Goal: Task Accomplishment & Management: Complete application form

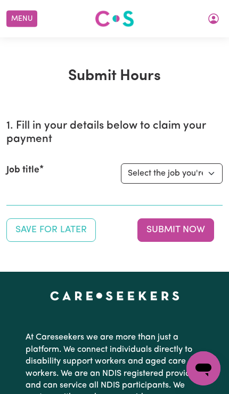
click at [200, 176] on select "Select the job you're submitting hours for... [[PERSON_NAME] Astute Living Care…" at bounding box center [172, 173] width 102 height 20
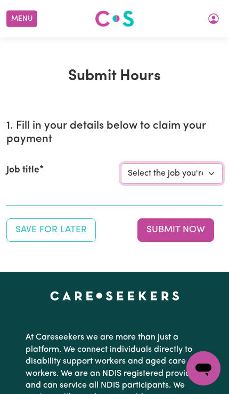
select select "14225"
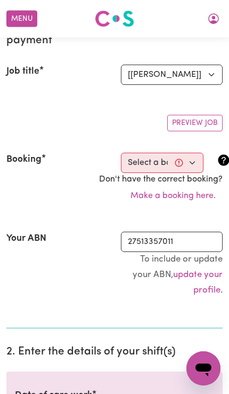
scroll to position [103, 0]
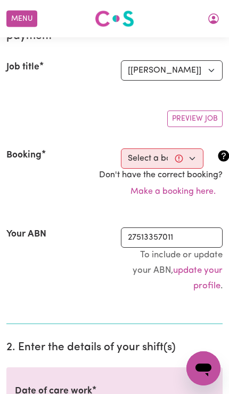
click at [196, 158] on select "Select a booking... [DATE] 11:00am to 12:00pm (RECURRING) [DATE] 11:00am to 12:…" at bounding box center [162, 158] width 83 height 20
select select "346849"
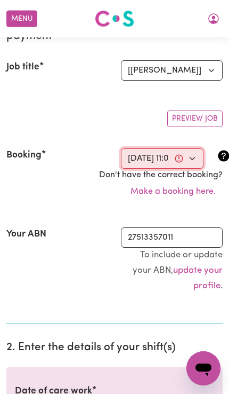
type input "[DATE]"
type input "11"
type input "8"
type input "2025"
type input "11:00"
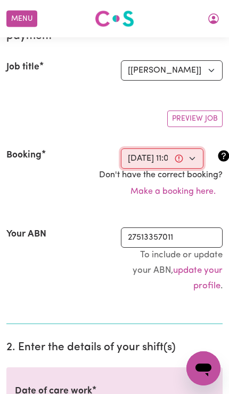
type input "11"
type input "0"
select select "am"
type input "12:00"
type input "12"
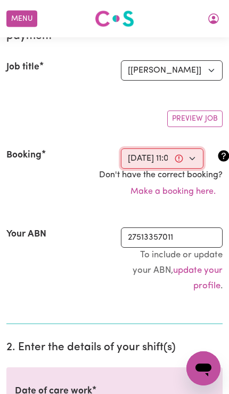
type input "0"
select select "pm"
select select "50-Weekday"
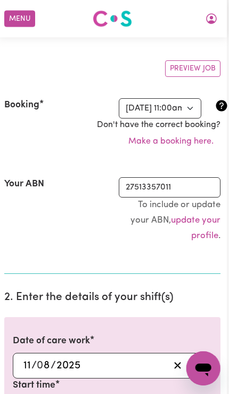
scroll to position [144, 20]
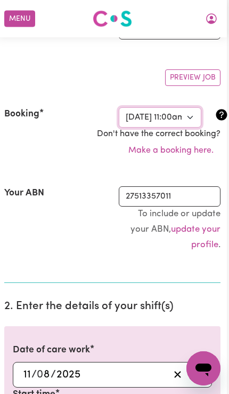
click at [178, 115] on select "Select a booking... [DATE] 11:00am to 12:00pm (RECURRING) [DATE] 11:00am to 12:…" at bounding box center [160, 117] width 83 height 20
select select "356514"
select select "pm"
select select "50-Weekday"
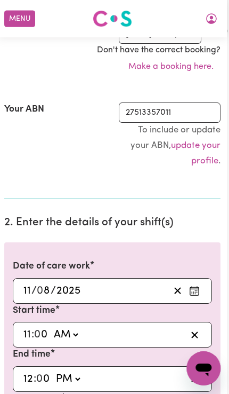
scroll to position [228, 20]
click at [189, 286] on icon "Enter the date of care work" at bounding box center [194, 291] width 11 height 11
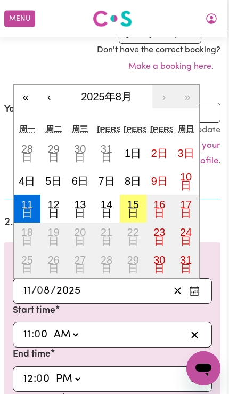
click at [122, 204] on button "15日" at bounding box center [133, 209] width 27 height 28
type input "[DATE]"
type input "15"
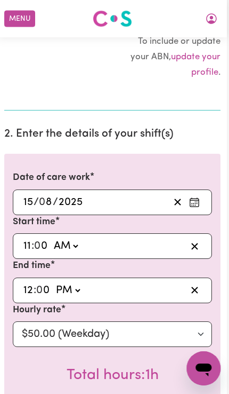
scroll to position [321, 20]
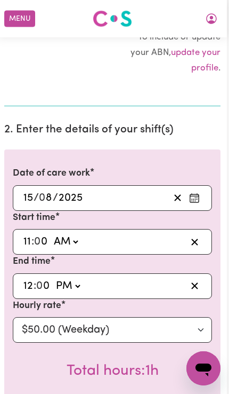
click at [35, 240] on input "0" at bounding box center [42, 242] width 14 height 16
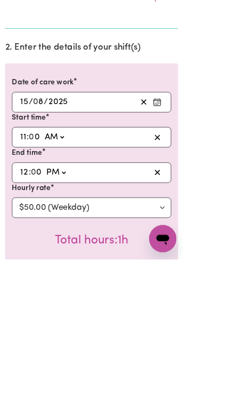
click at [30, 234] on input "11" at bounding box center [29, 242] width 9 height 16
click at [41, 234] on input "0" at bounding box center [44, 242] width 14 height 16
click at [38, 234] on input "0" at bounding box center [44, 242] width 14 height 16
click at [28, 234] on input "11" at bounding box center [29, 242] width 9 height 16
type input "1"
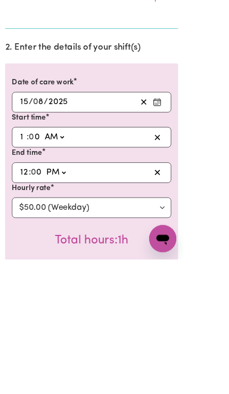
type input "01:00"
type input "1"
click at [66, 234] on select "AM PM" at bounding box center [66, 242] width 29 height 16
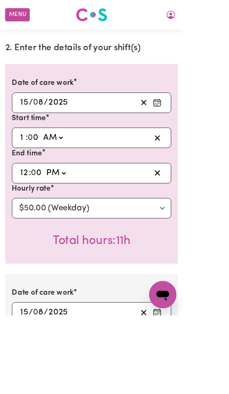
select select "pm"
type input "13:00"
click at [66, 212] on select "AM PM" at bounding box center [70, 216] width 29 height 16
click at [34, 209] on input "12" at bounding box center [30, 216] width 11 height 16
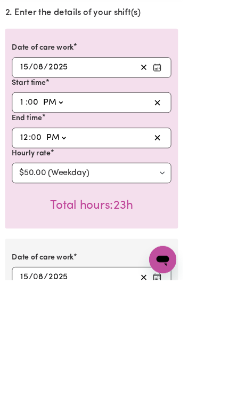
type input "2"
type input "14:00"
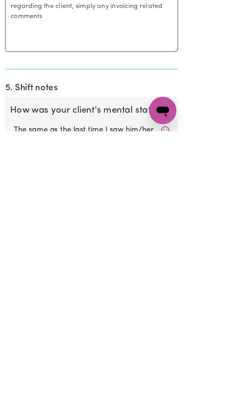
scroll to position [999, 0]
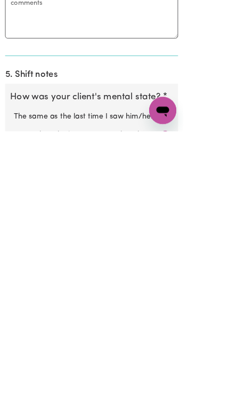
click at [179, 392] on label "Better than the last time I saw him/her" at bounding box center [114, 399] width 195 height 14
click at [17, 392] on input "Better than the last time I saw him/her" at bounding box center [17, 392] width 1 height 1
radio input "true"
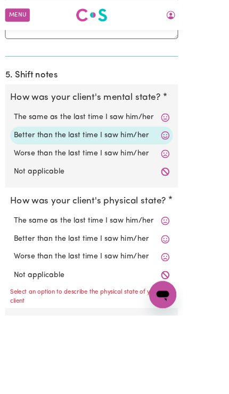
click at [176, 163] on label "Better than the last time I saw him/her" at bounding box center [114, 169] width 195 height 14
click at [17, 162] on input "Better than the last time I saw him/her" at bounding box center [17, 162] width 1 height 1
click at [179, 291] on label "Better than the last time I saw him/her" at bounding box center [114, 298] width 195 height 14
click at [17, 291] on input "Better than the last time I saw him/her" at bounding box center [17, 291] width 1 height 1
radio input "true"
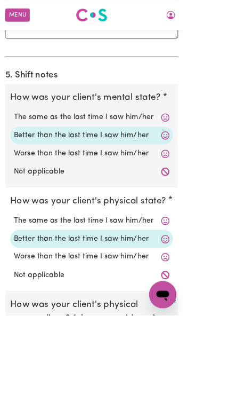
radio input "true"
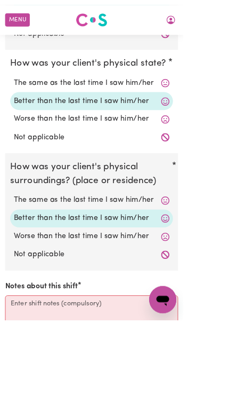
scroll to position [1469, 0]
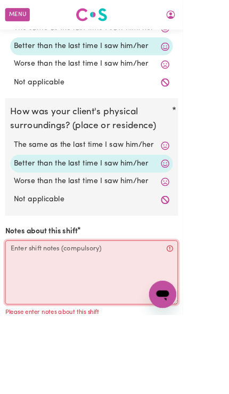
click at [31, 303] on textarea "Notes about this shift" at bounding box center [114, 341] width 217 height 80
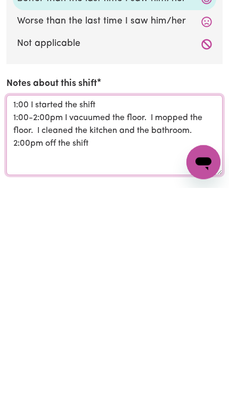
type textarea "1:00 I started the shift 1:00-2:00pm I vacuumed the floor. I mopped the floor. …"
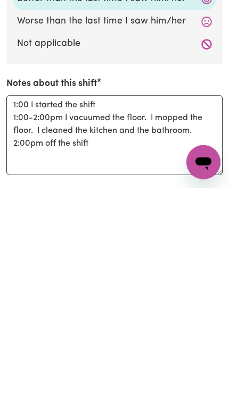
scroll to position [1675, 0]
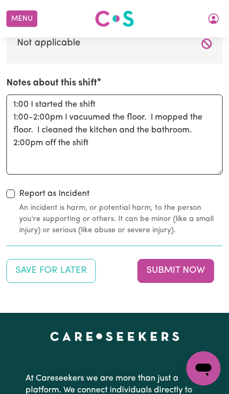
click at [202, 259] on button "Submit Now" at bounding box center [176, 270] width 77 height 23
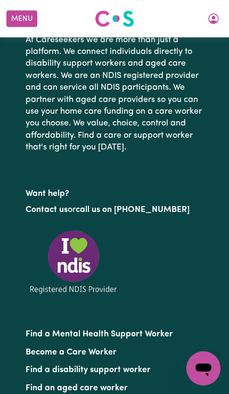
scroll to position [0, 0]
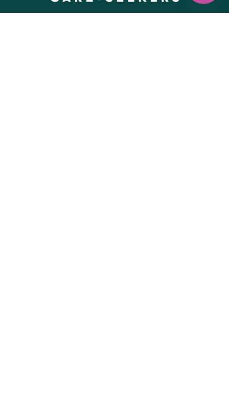
click at [21, 21] on button "Menu" at bounding box center [21, 19] width 31 height 17
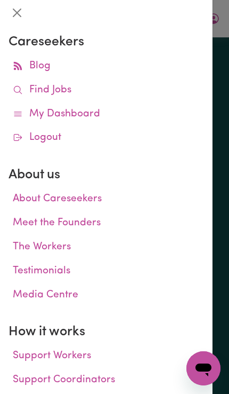
click at [9, 6] on div "Menu About us How it works Safety & resources Blog Find jobs [PERSON_NAME] Subm…" at bounding box center [114, 318] width 229 height 1398
click at [20, 19] on div "Menu About us How it works Safety & resources Blog Find jobs [PERSON_NAME] Subm…" at bounding box center [114, 318] width 229 height 1398
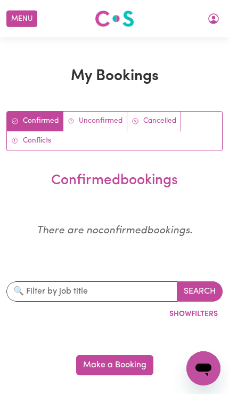
click at [17, 22] on button "Menu" at bounding box center [21, 19] width 31 height 17
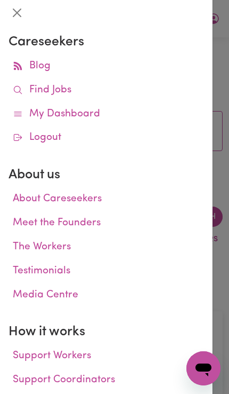
click at [59, 98] on link "Find Jobs" at bounding box center [107, 90] width 196 height 24
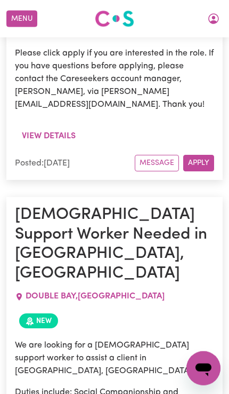
scroll to position [9153, 0]
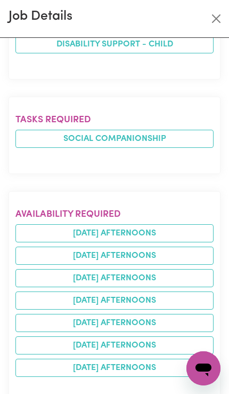
scroll to position [508, 0]
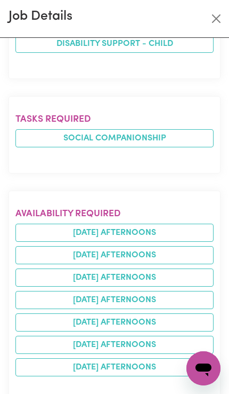
click at [156, 268] on li "wednesday afternoons" at bounding box center [114, 277] width 199 height 18
click at [159, 246] on li "tuesday afternoons" at bounding box center [114, 255] width 199 height 18
click at [157, 336] on li "saturday afternoons" at bounding box center [114, 345] width 199 height 18
click at [152, 358] on li "sunday afternoons" at bounding box center [114, 367] width 199 height 18
click at [155, 336] on li "saturday afternoons" at bounding box center [114, 345] width 199 height 18
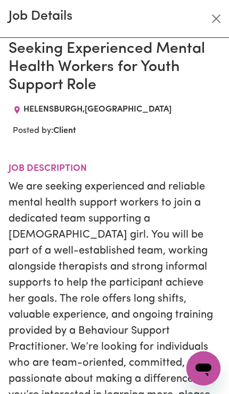
scroll to position [4, 0]
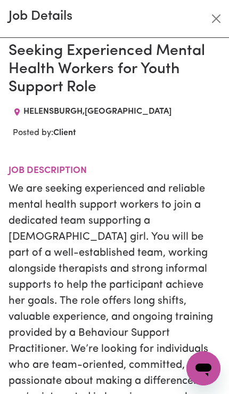
click at [223, 13] on button "Close" at bounding box center [216, 18] width 17 height 17
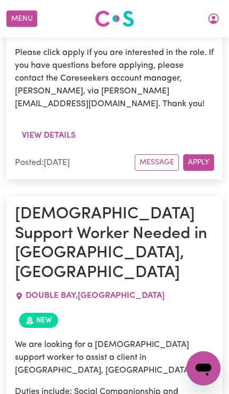
scroll to position [0, 0]
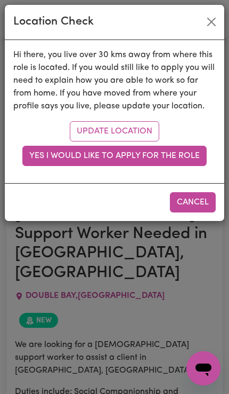
click at [184, 153] on button "Yes I would like to apply for the role" at bounding box center [114, 156] width 185 height 20
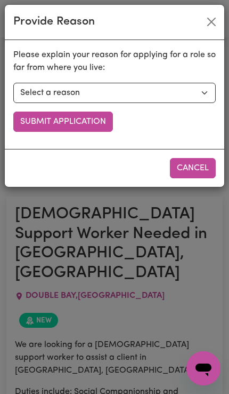
click at [90, 119] on button "Submit Application" at bounding box center [63, 122] width 100 height 20
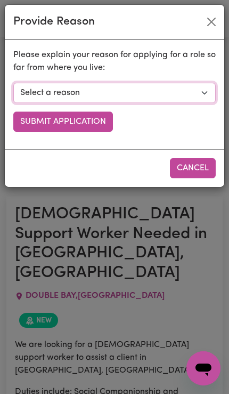
click at [204, 93] on select "Select a reason I currently travel to this area for work or other personal reas…" at bounding box center [114, 93] width 203 height 20
select select "I am open to longer shifts that make the travel worthwhile"
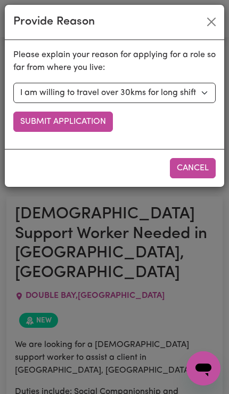
click at [97, 122] on button "Submit Application" at bounding box center [63, 122] width 100 height 20
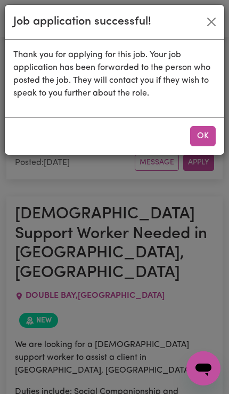
click at [212, 129] on button "OK" at bounding box center [204, 136] width 26 height 20
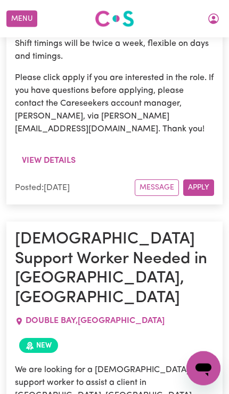
scroll to position [9129, 0]
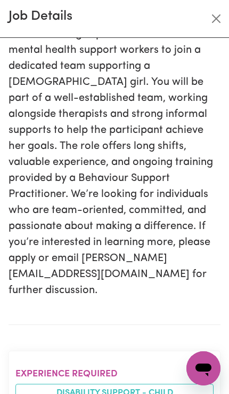
scroll to position [9189, 0]
